Goal: Entertainment & Leisure: Consume media (video, audio)

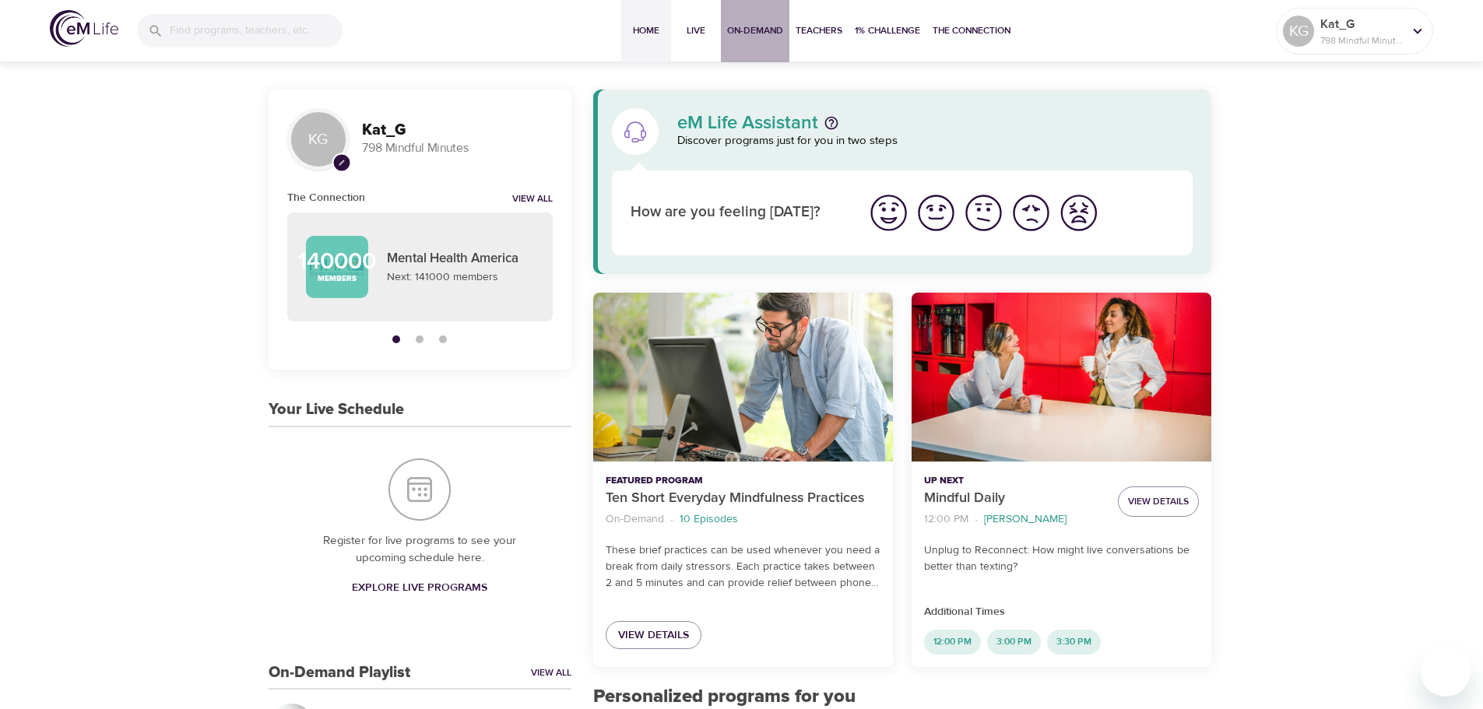
click at [736, 26] on span "On-Demand" at bounding box center [755, 31] width 56 height 16
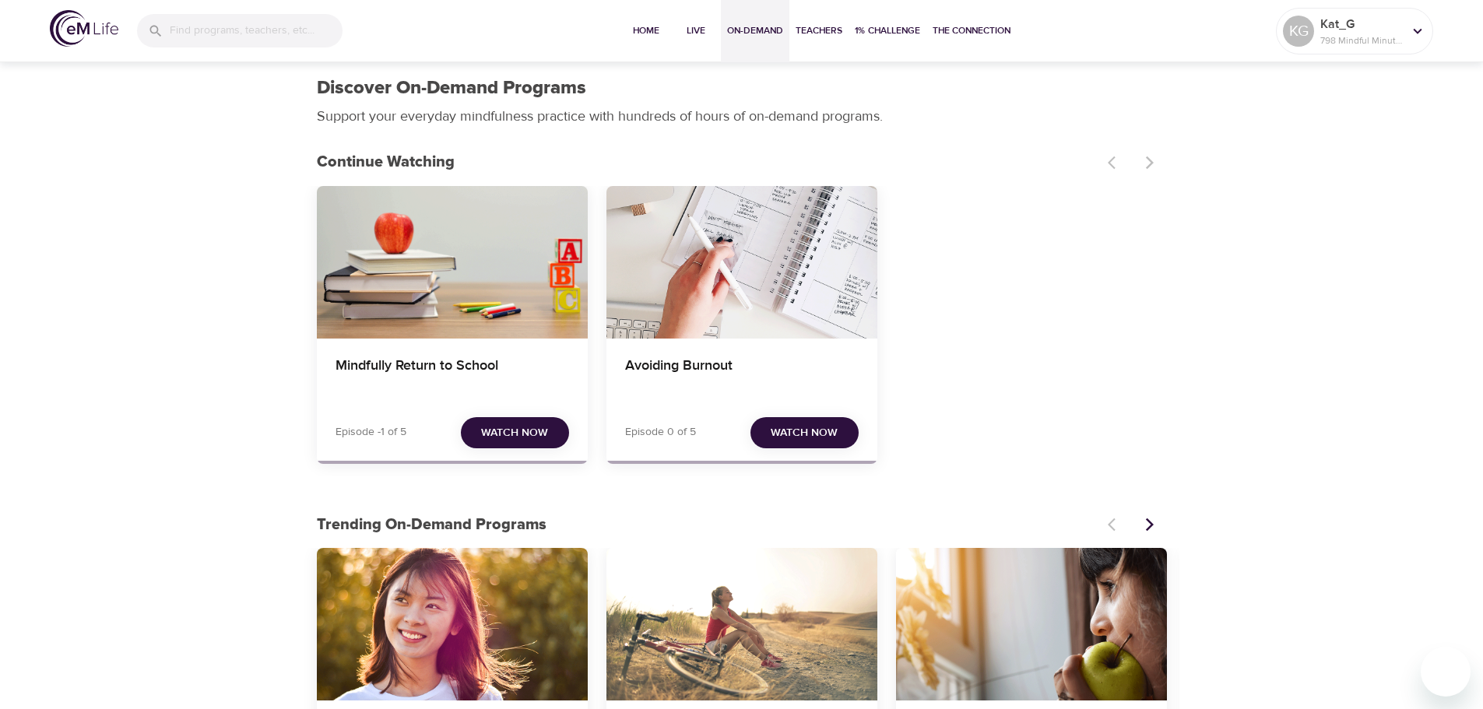
click at [533, 430] on span "Watch Now" at bounding box center [514, 432] width 67 height 19
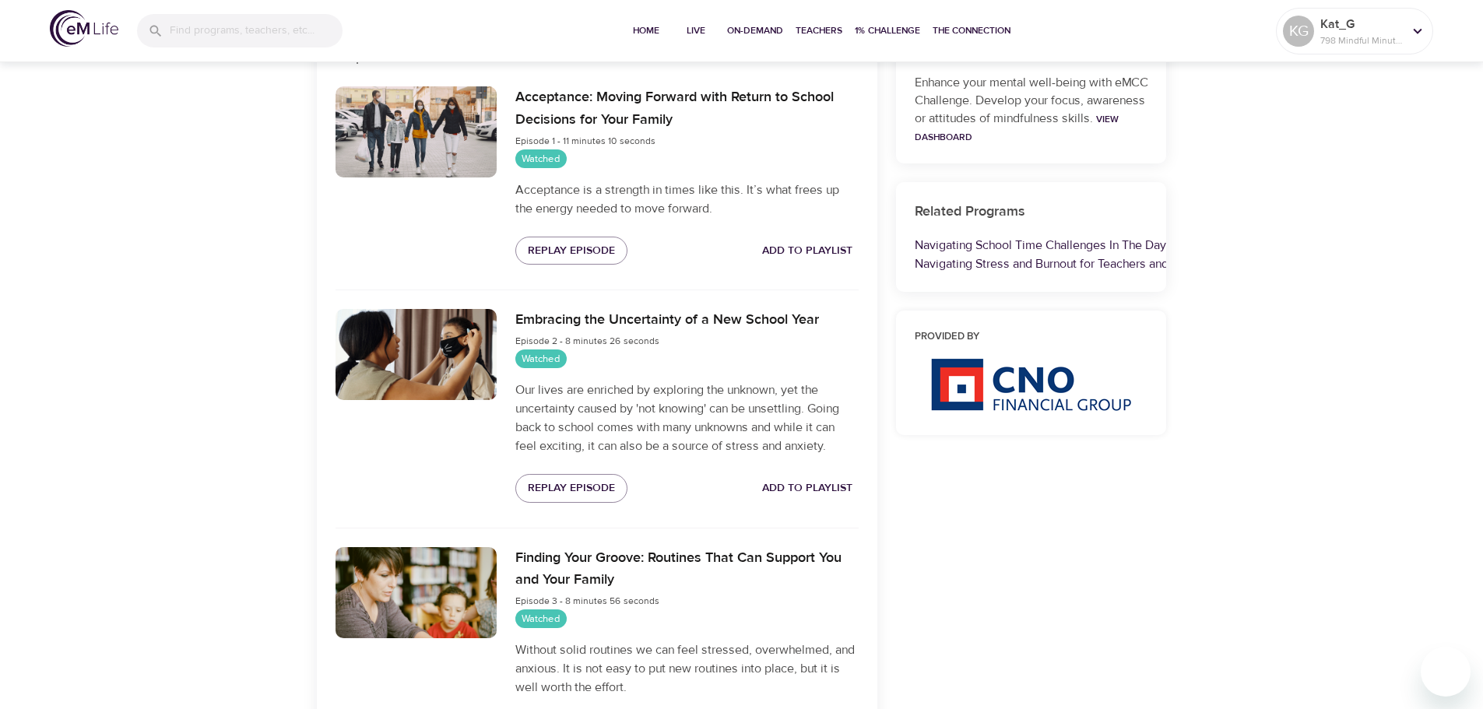
scroll to position [623, 0]
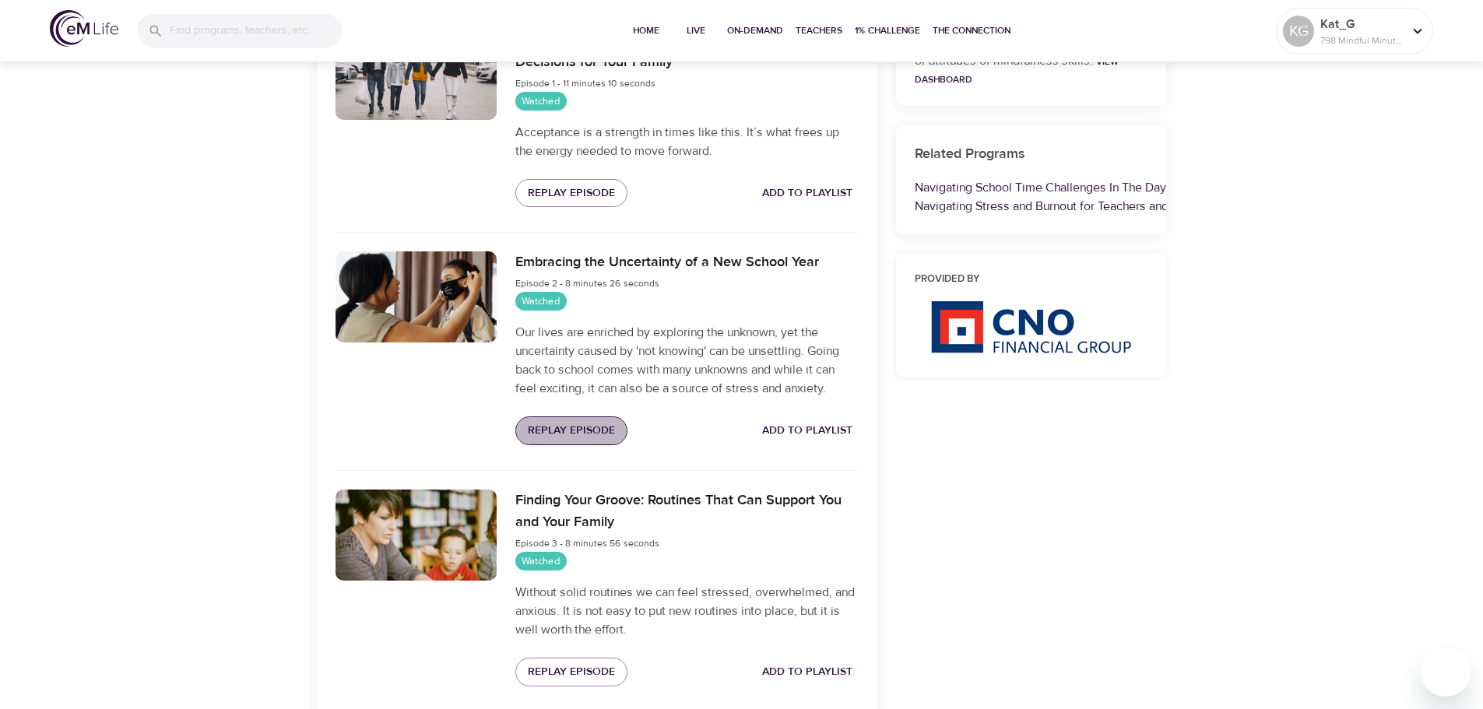
click at [589, 432] on span "Replay Episode" at bounding box center [571, 430] width 87 height 19
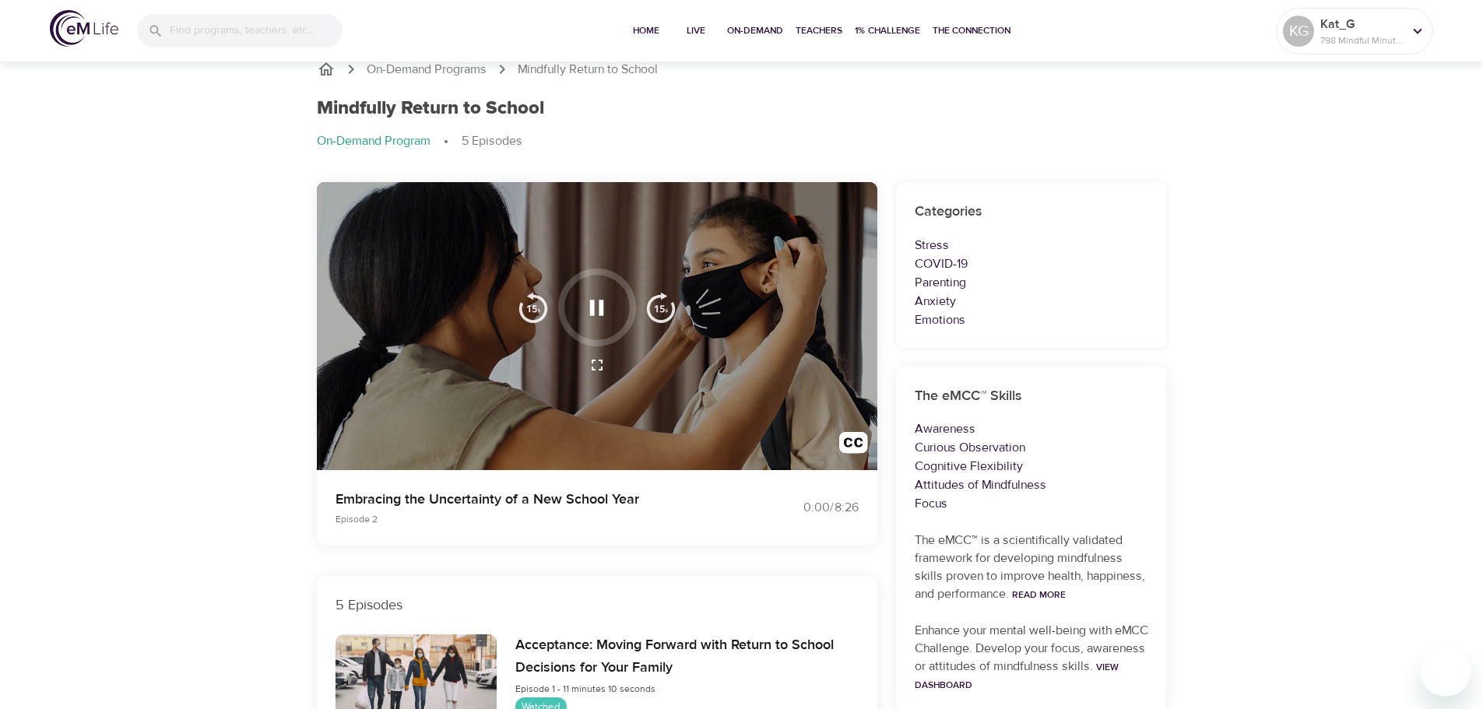
scroll to position [0, 0]
